Goal: Information Seeking & Learning: Learn about a topic

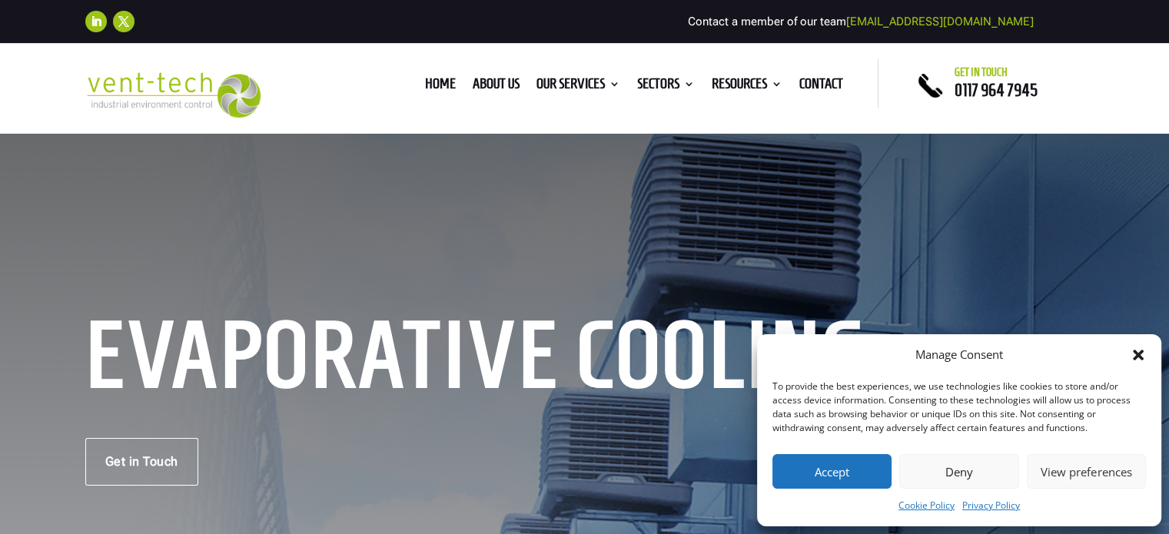
click at [841, 466] on button "Accept" at bounding box center [832, 471] width 119 height 35
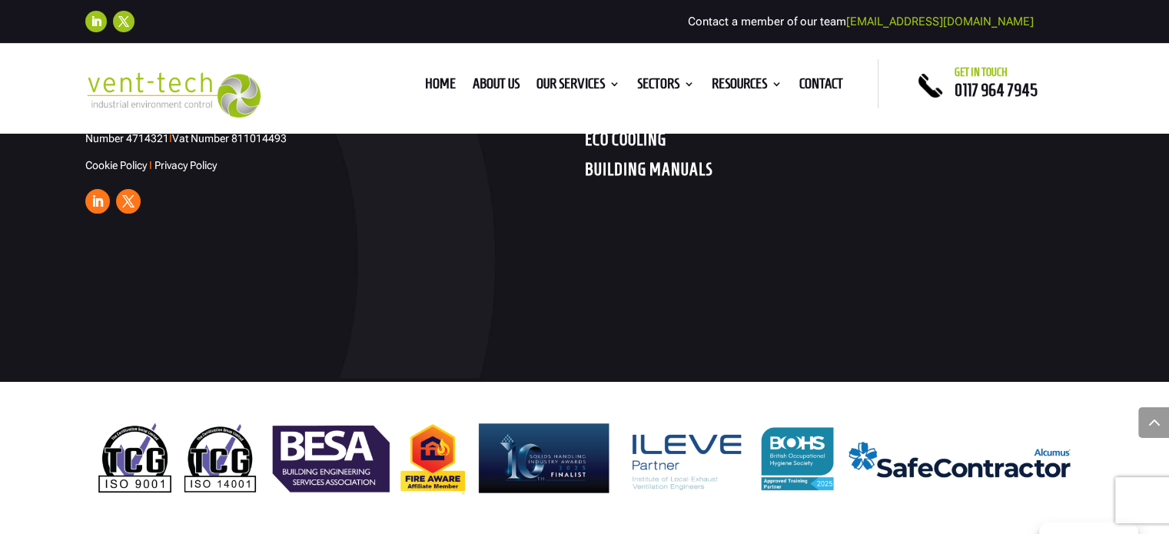
scroll to position [6215, 0]
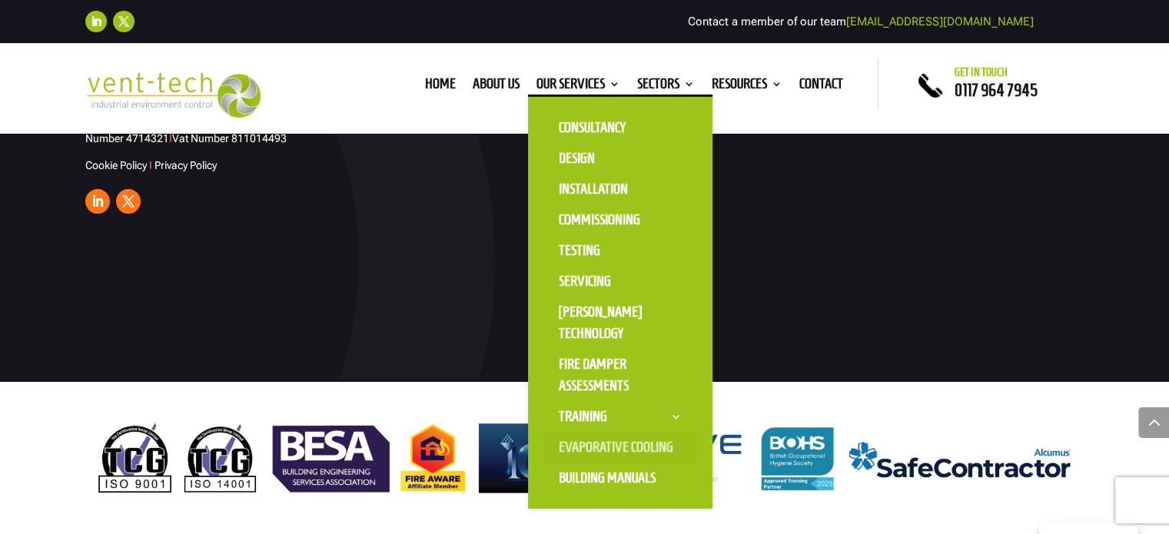
click at [583, 448] on link "Evaporative Cooling" at bounding box center [620, 447] width 154 height 31
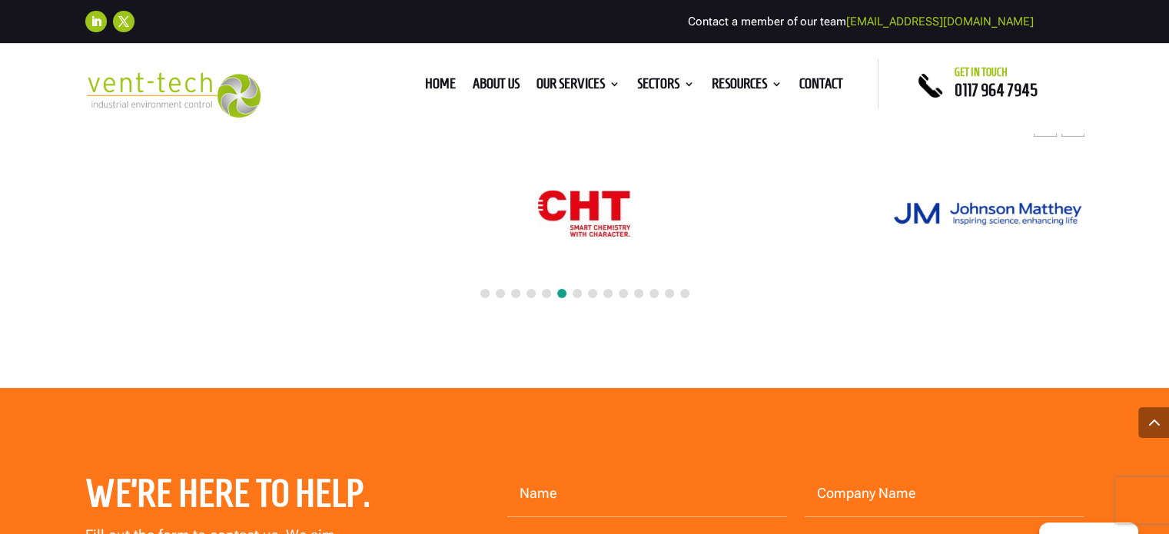
scroll to position [4996, 0]
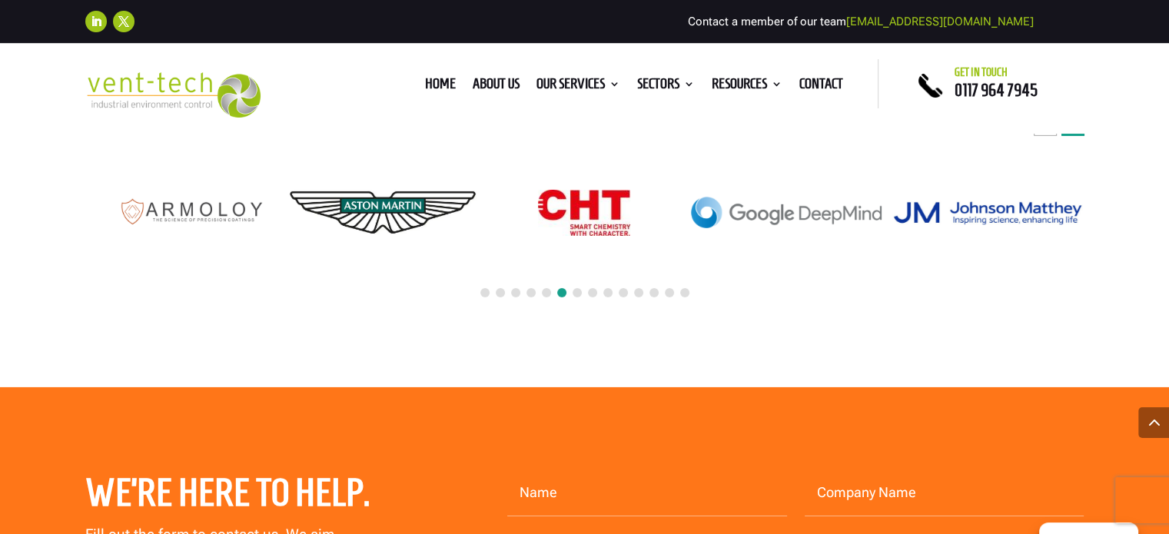
click at [1077, 136] on div "Next slide" at bounding box center [1073, 124] width 23 height 23
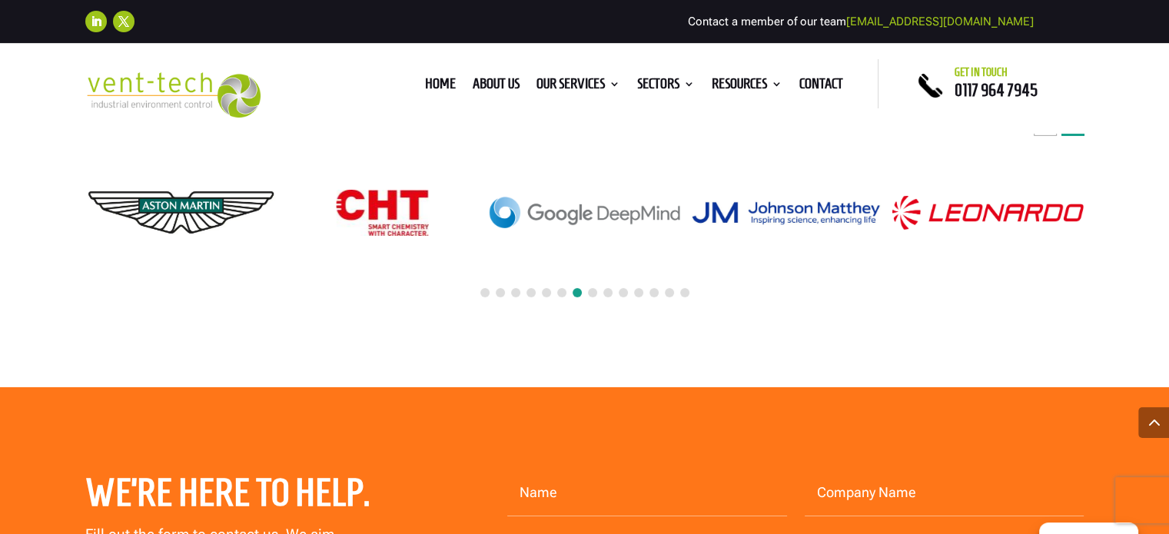
click at [1077, 136] on div "Next slide" at bounding box center [1073, 124] width 23 height 23
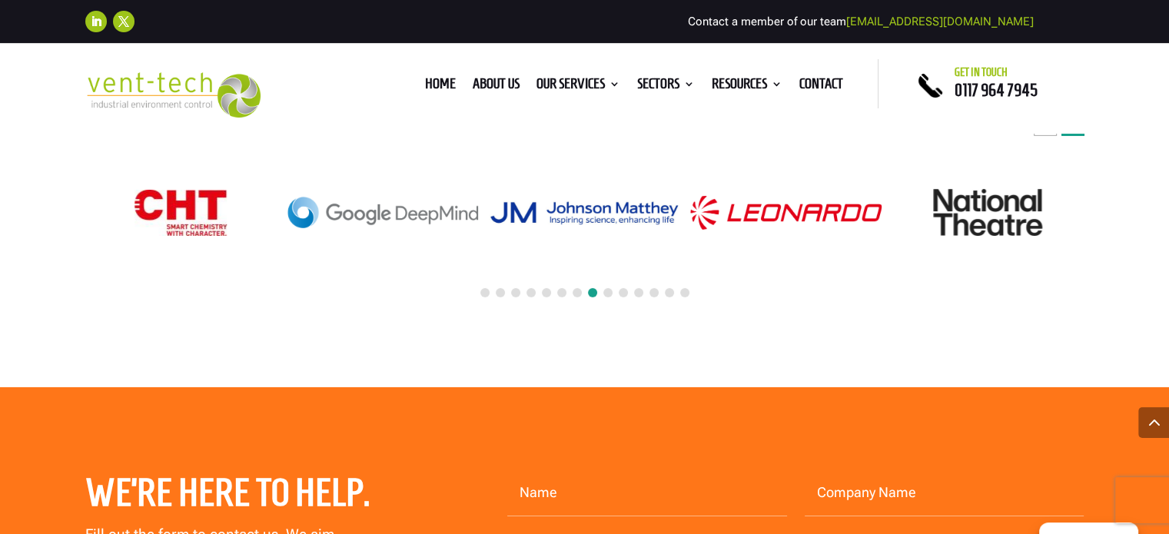
click at [1077, 136] on div "Next slide" at bounding box center [1073, 124] width 23 height 23
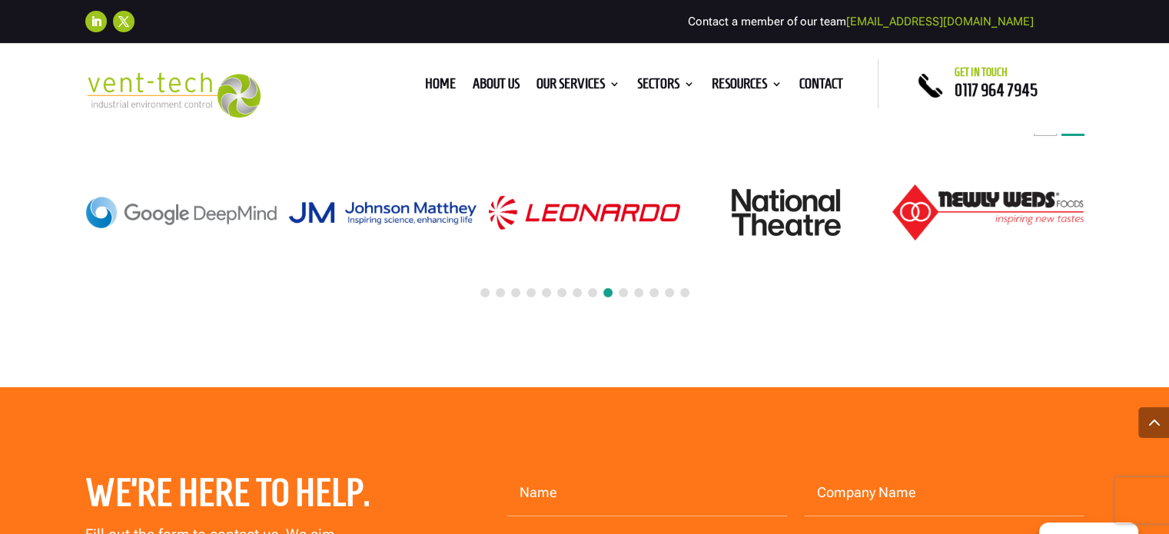
click at [1077, 136] on div "Next slide" at bounding box center [1073, 124] width 23 height 23
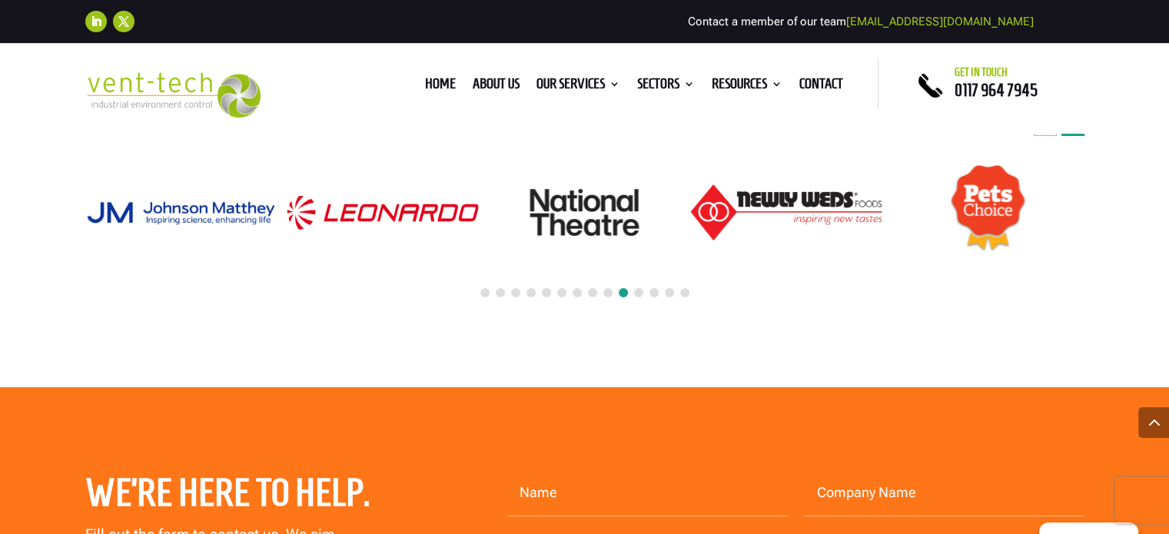
click at [1077, 136] on div "Next slide" at bounding box center [1073, 124] width 23 height 23
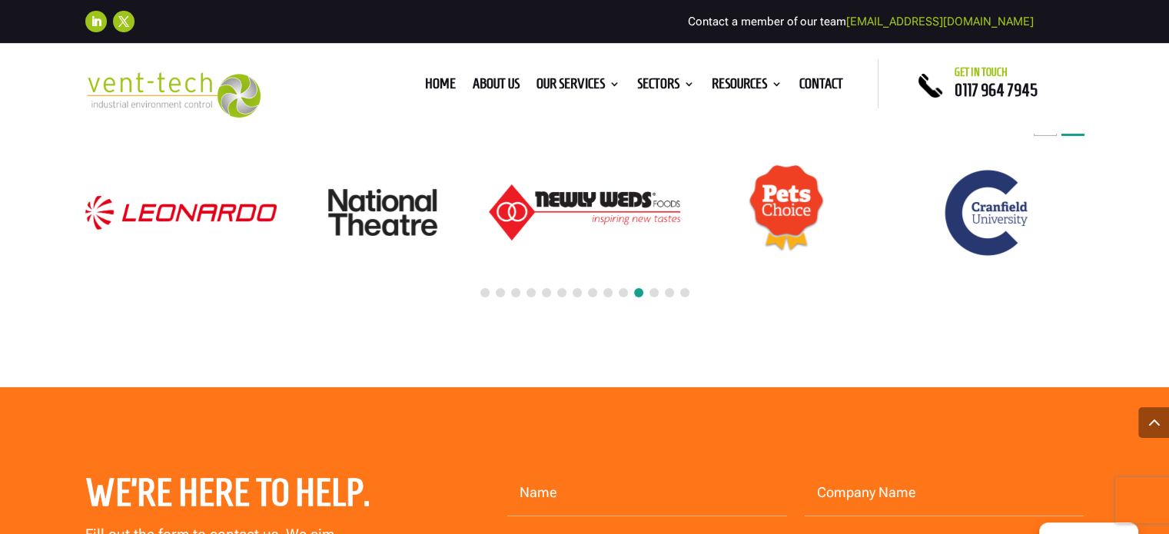
click at [1077, 136] on div "Next slide" at bounding box center [1073, 124] width 23 height 23
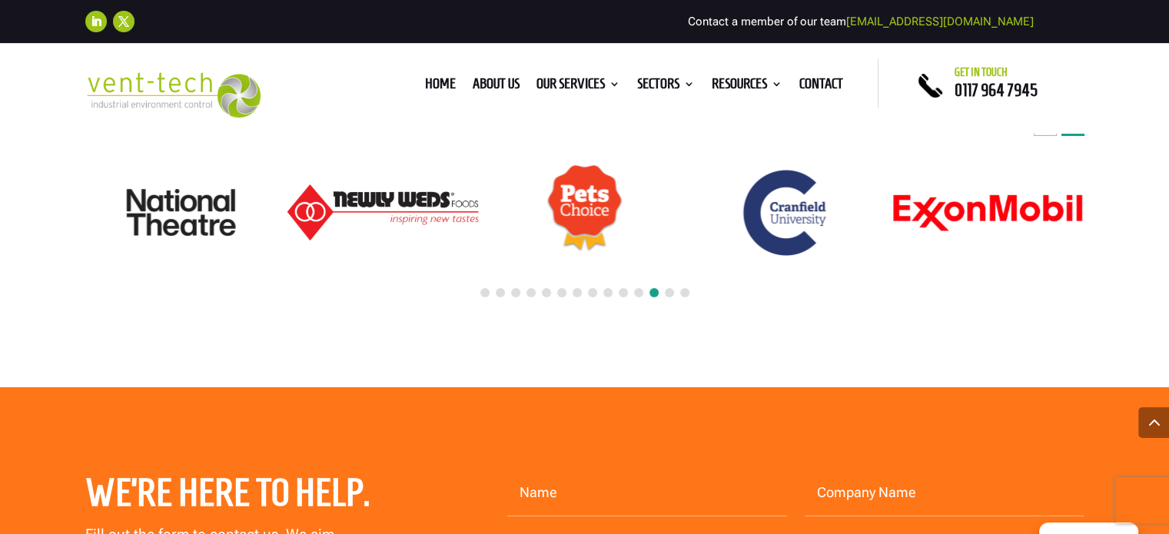
click at [1077, 136] on div "Next slide" at bounding box center [1073, 124] width 23 height 23
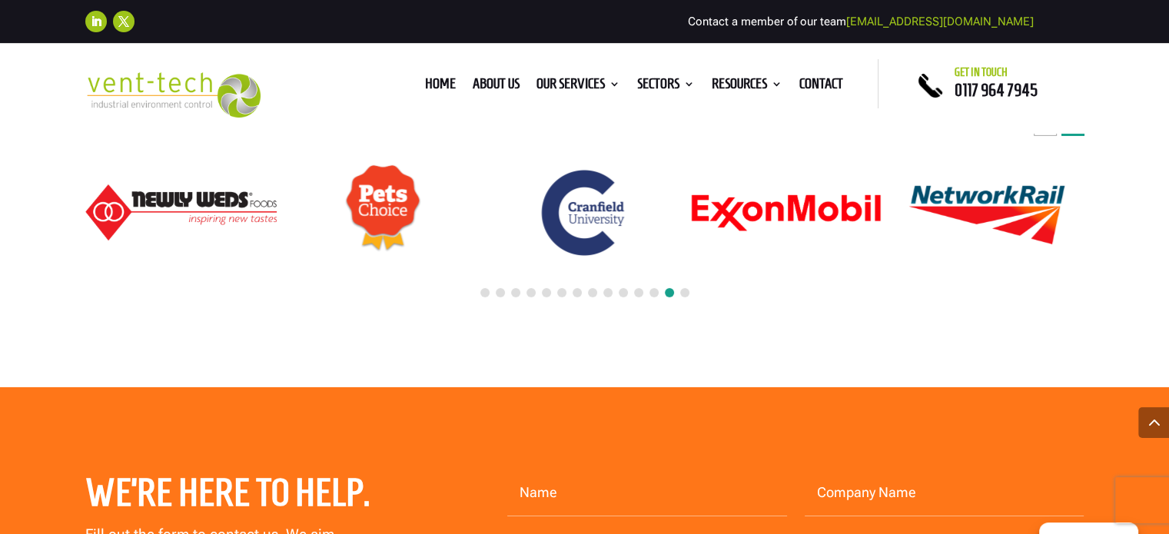
click at [1077, 136] on div "Next slide" at bounding box center [1073, 124] width 23 height 23
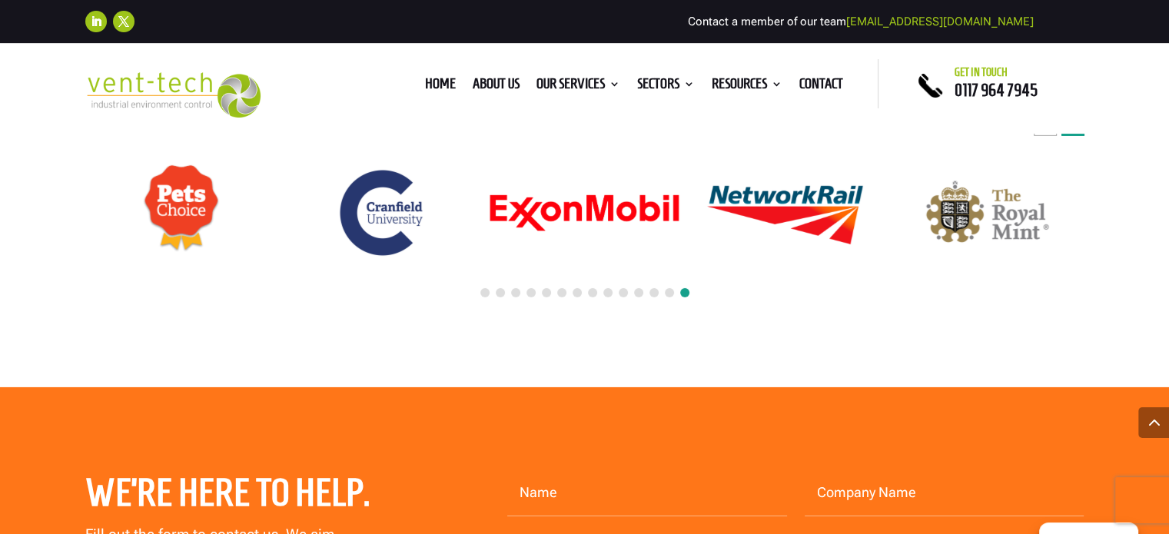
click at [1077, 136] on div "Next slide" at bounding box center [1073, 124] width 23 height 23
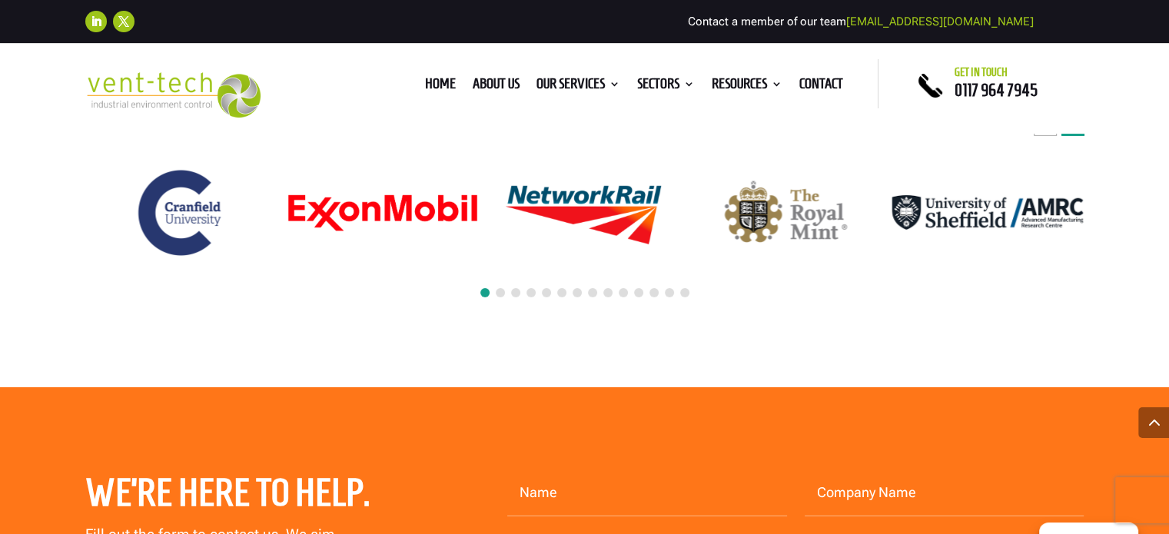
click at [1077, 136] on div "Next slide" at bounding box center [1073, 124] width 23 height 23
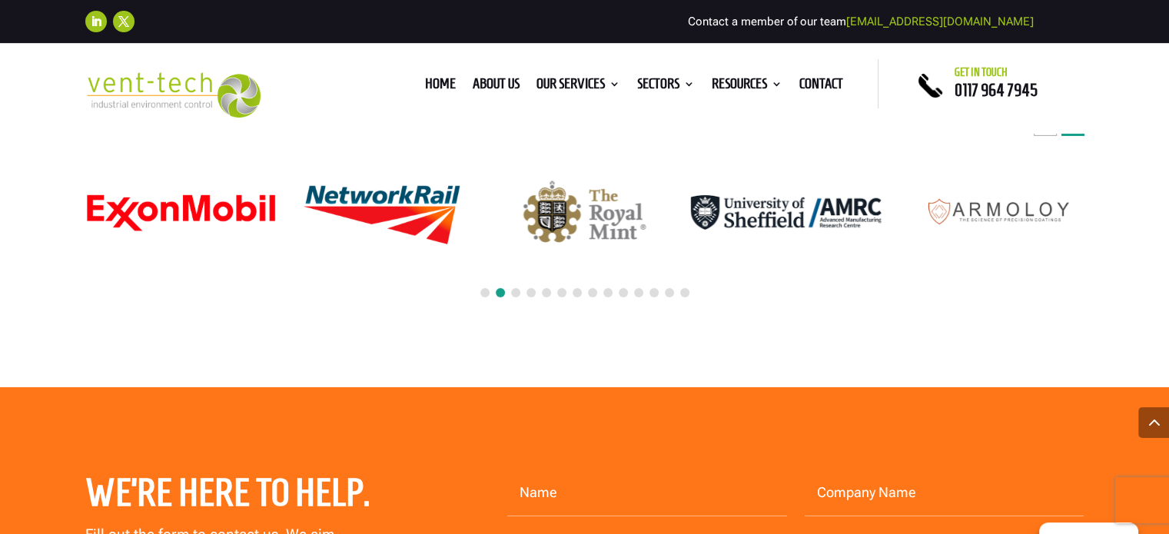
click at [1077, 136] on div "Next slide" at bounding box center [1073, 124] width 23 height 23
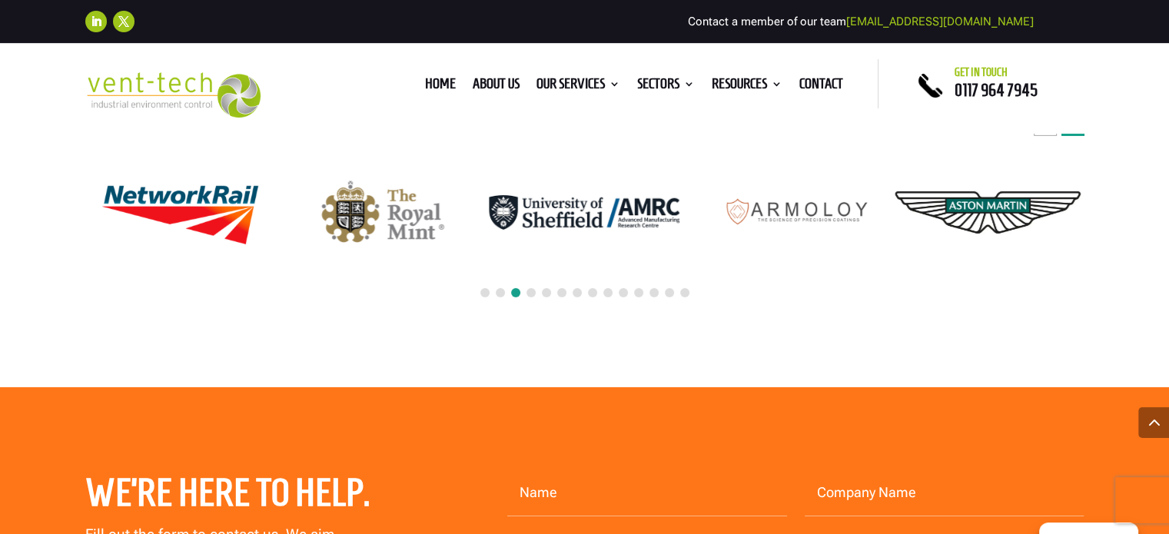
click at [1077, 136] on div "Next slide" at bounding box center [1073, 124] width 23 height 23
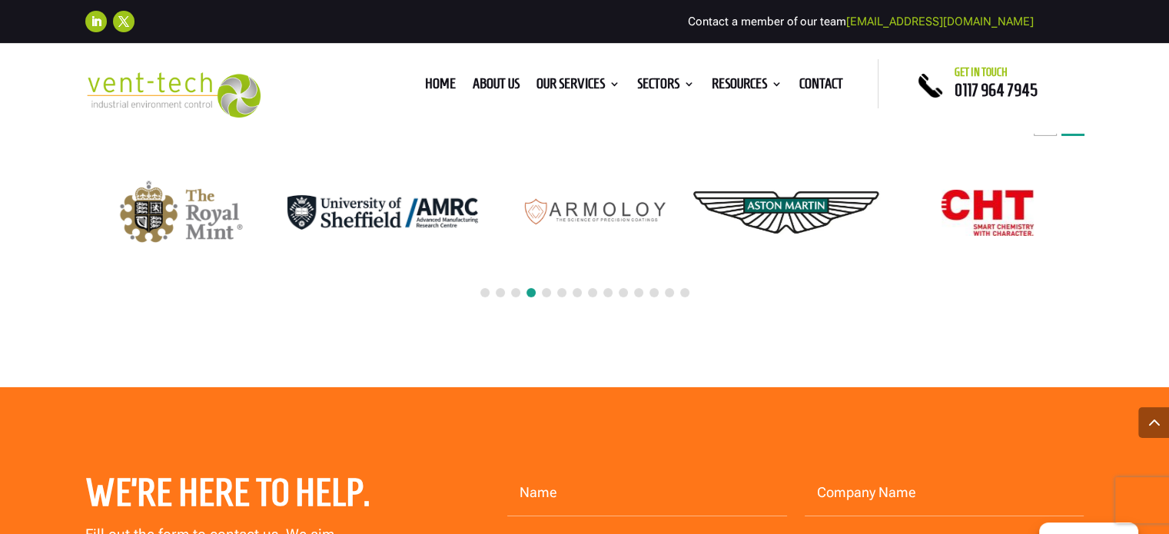
click at [1077, 136] on div "Next slide" at bounding box center [1073, 124] width 23 height 23
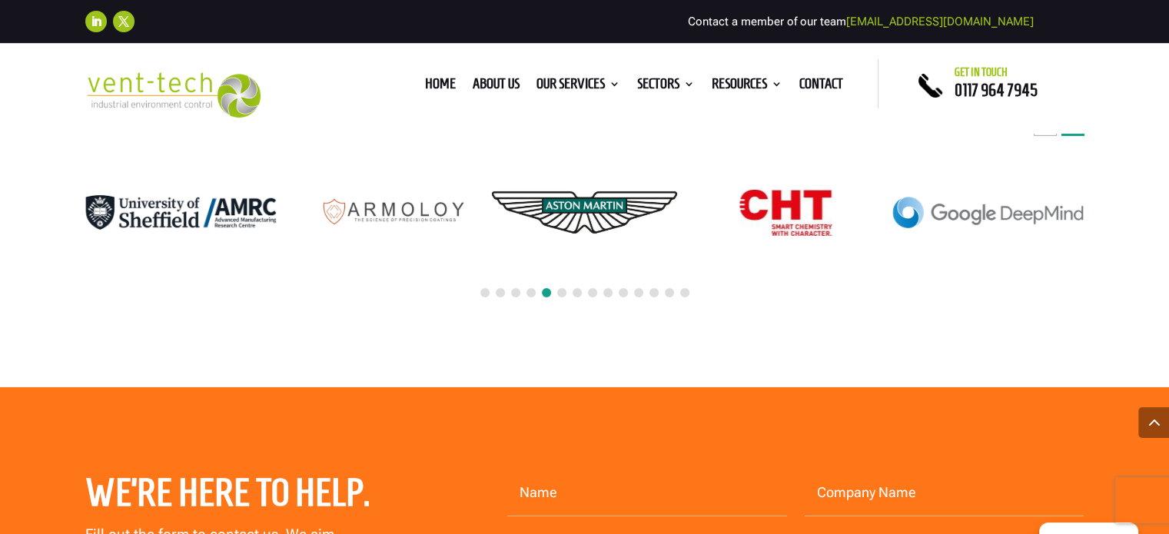
click at [1077, 136] on div "Next slide" at bounding box center [1073, 124] width 23 height 23
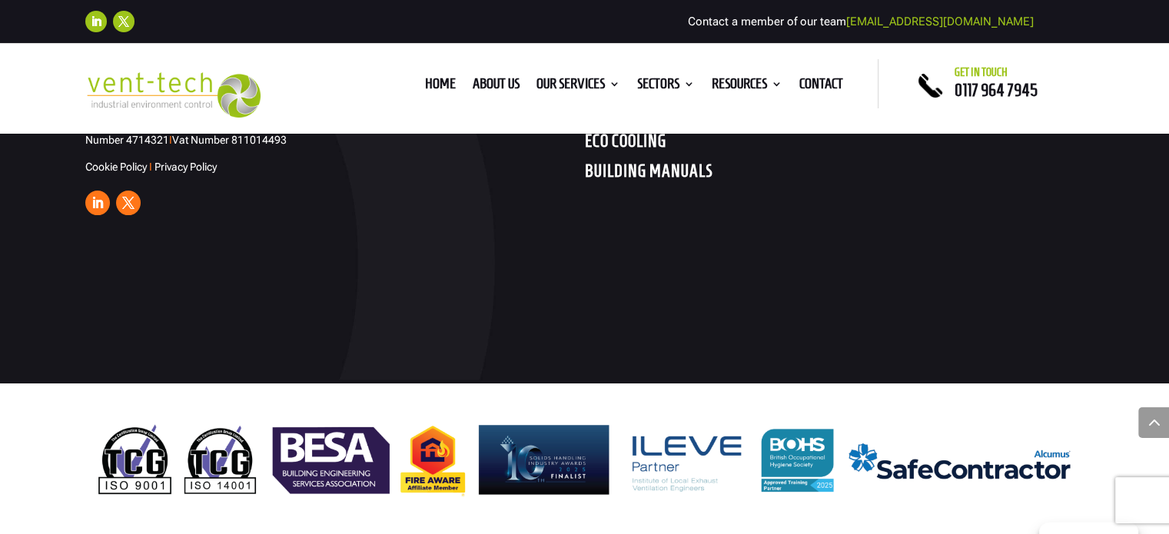
scroll to position [6215, 0]
